Goal: Task Accomplishment & Management: Use online tool/utility

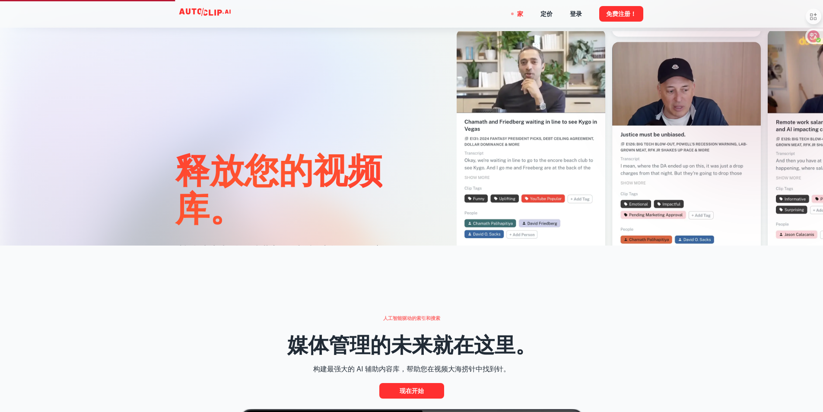
scroll to position [170, 0]
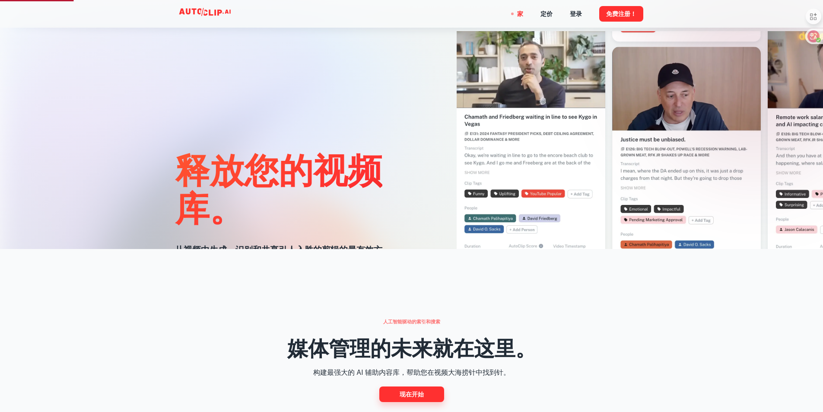
click at [433, 396] on link "现在开始" at bounding box center [412, 394] width 65 height 16
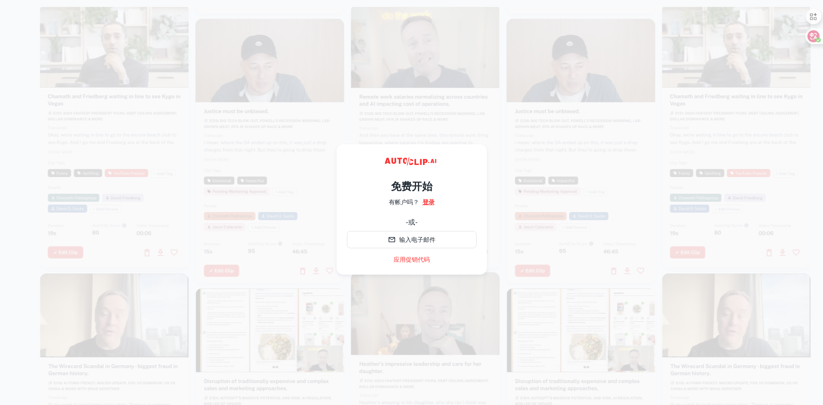
click at [431, 202] on font "登录" at bounding box center [429, 202] width 12 height 7
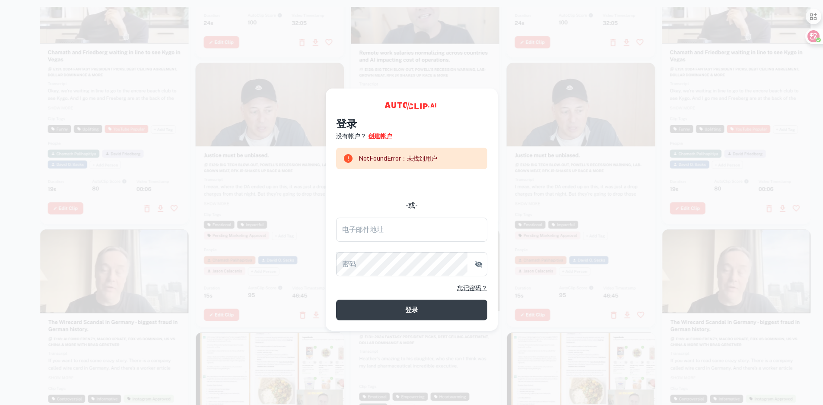
click at [378, 136] on font "创建帐户" at bounding box center [380, 136] width 24 height 7
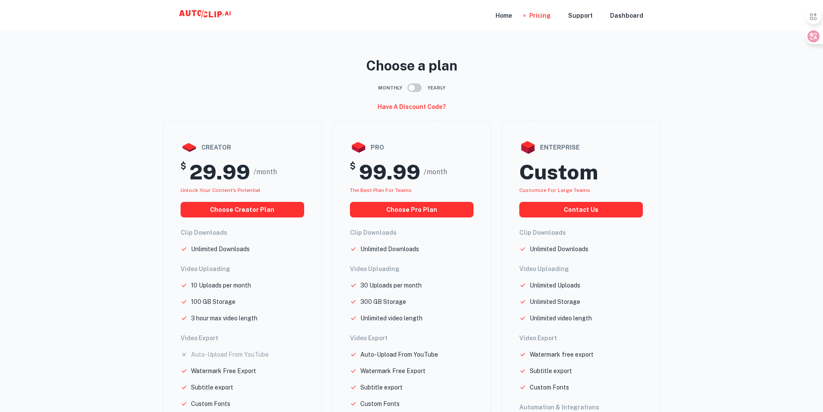
click at [209, 12] on icon at bounding box center [211, 14] width 4 height 6
